Goal: Download file/media

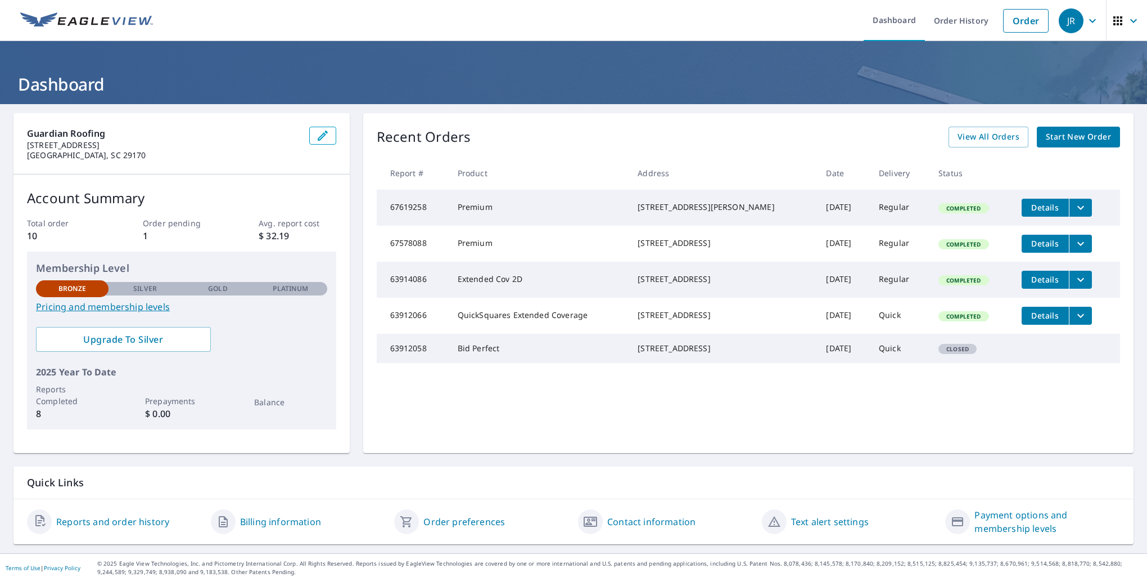
click at [1075, 208] on button "filesDropdownBtn-67619258" at bounding box center [1080, 208] width 23 height 18
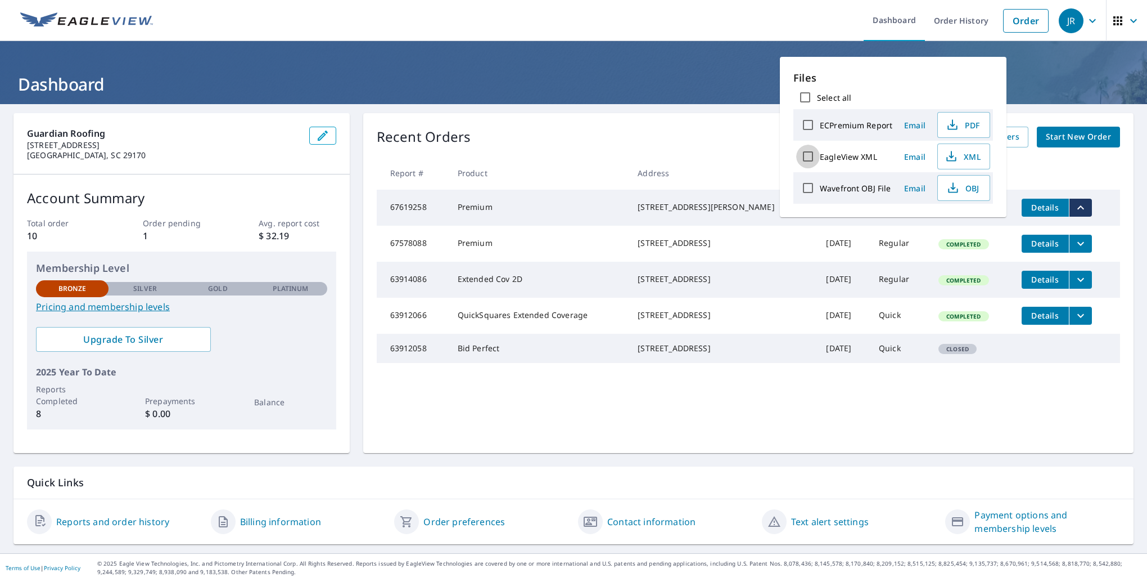
click at [801, 152] on input "EagleView XML" at bounding box center [808, 157] width 24 height 24
checkbox input "true"
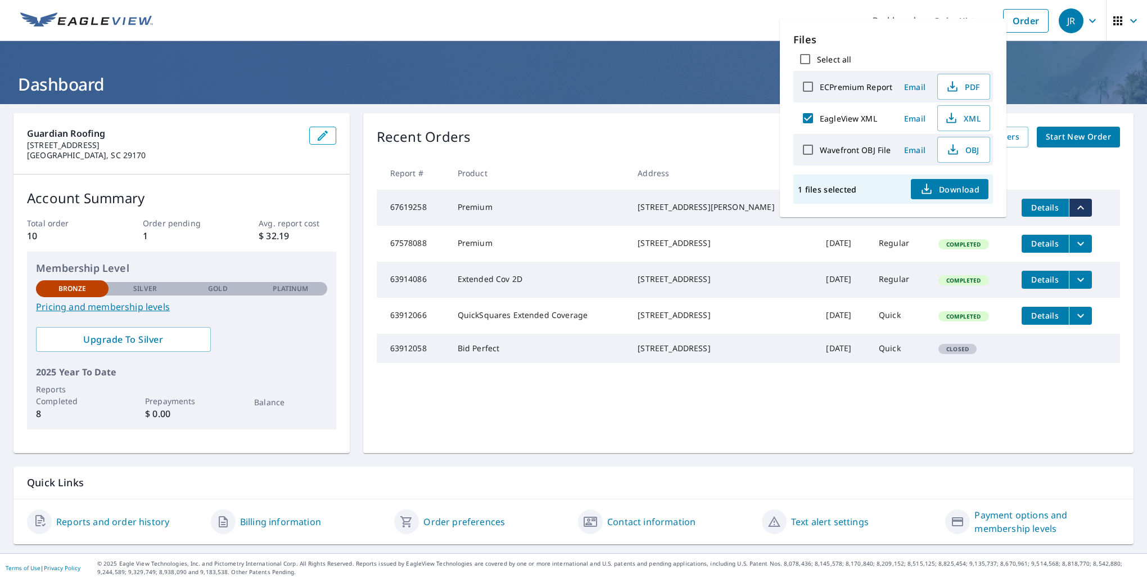
click at [956, 121] on icon "button" at bounding box center [951, 117] width 13 height 13
click at [588, 26] on ul "Dashboard Order History Order" at bounding box center [607, 20] width 895 height 41
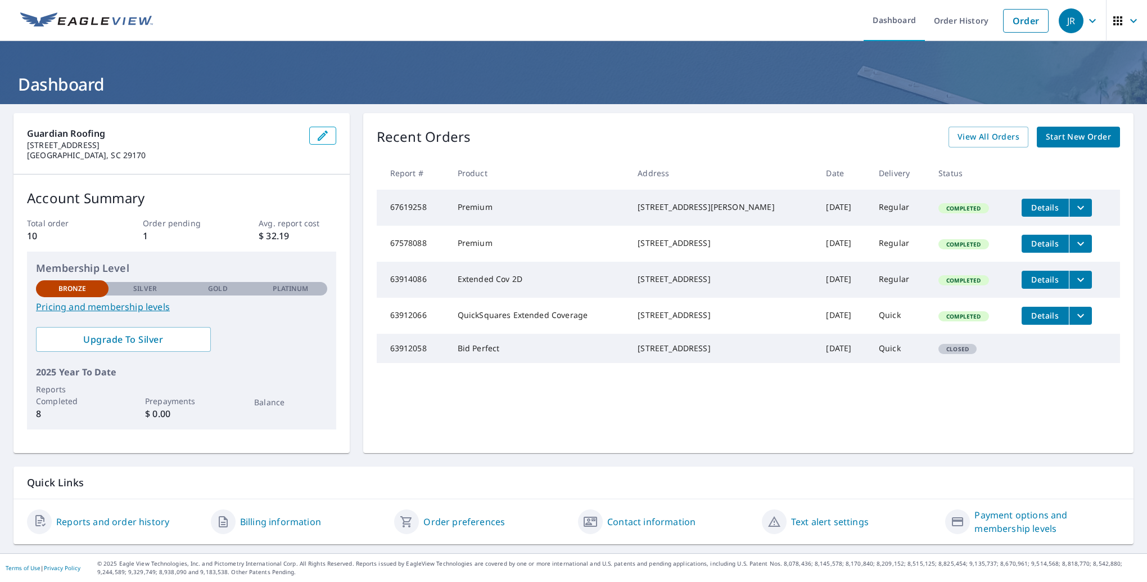
drag, startPoint x: 855, startPoint y: 19, endPoint x: 947, endPoint y: 3, distance: 93.6
click at [848, 33] on ul "Dashboard Order History Order" at bounding box center [607, 20] width 895 height 41
drag, startPoint x: 1071, startPoint y: 217, endPoint x: 1073, endPoint y: 208, distance: 9.3
click at [1071, 217] on td "Details" at bounding box center [1066, 208] width 107 height 36
click at [1074, 208] on icon "filesDropdownBtn-67619258" at bounding box center [1080, 207] width 13 height 13
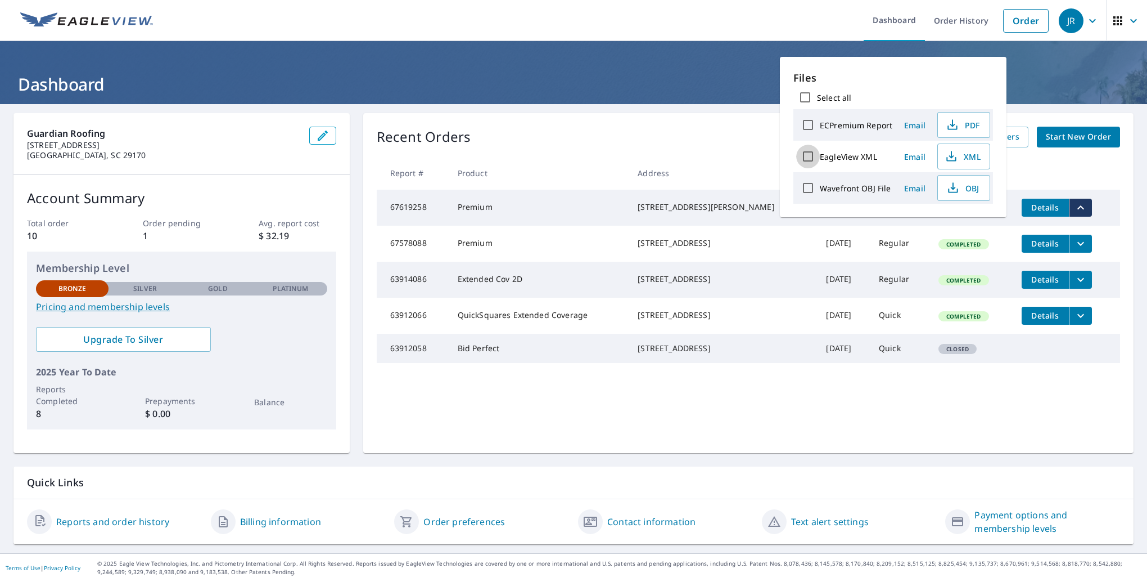
click at [816, 157] on input "EagleView XML" at bounding box center [808, 157] width 24 height 24
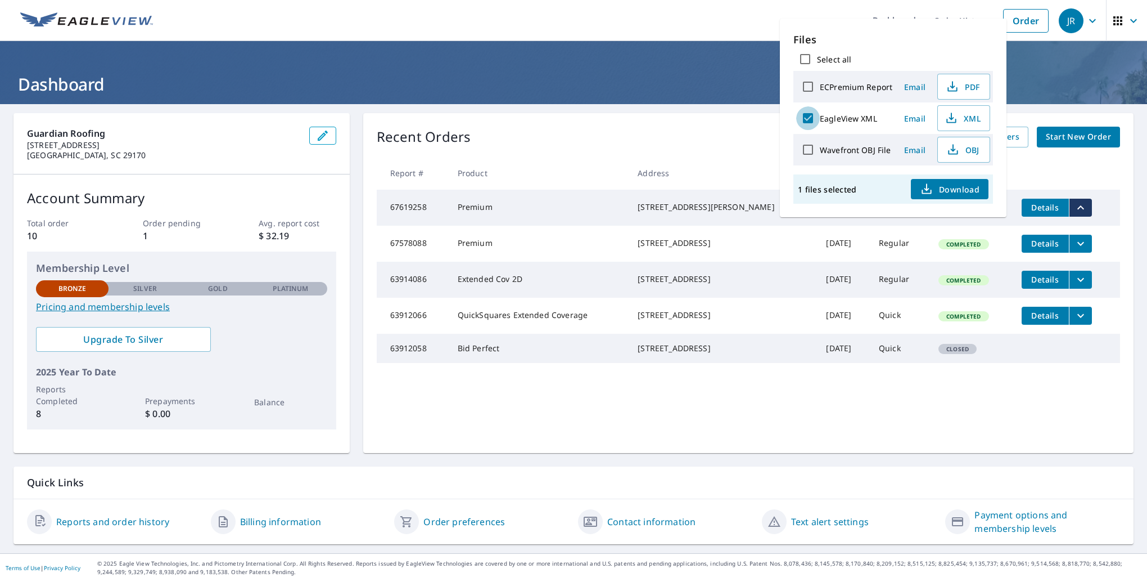
click at [810, 123] on input "EagleView XML" at bounding box center [808, 118] width 24 height 24
checkbox input "false"
